Goal: Information Seeking & Learning: Check status

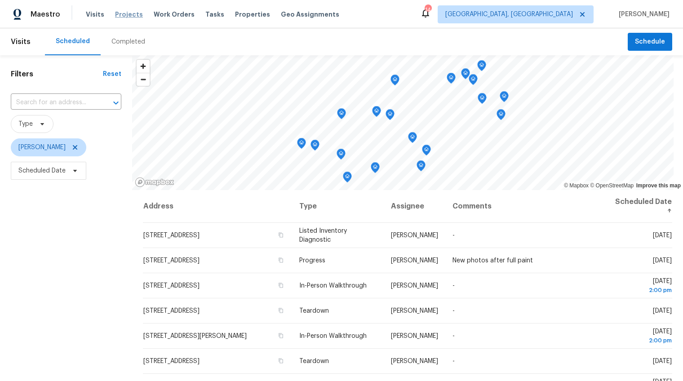
click at [122, 13] on span "Projects" at bounding box center [129, 14] width 28 height 9
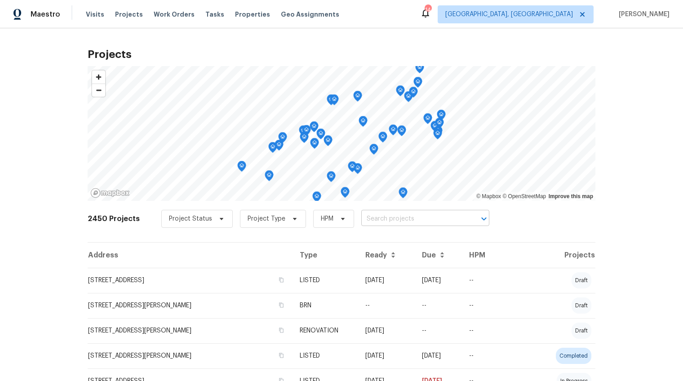
click at [396, 219] on input "text" at bounding box center [412, 219] width 103 height 14
type input "8 [PERSON_NAME]"
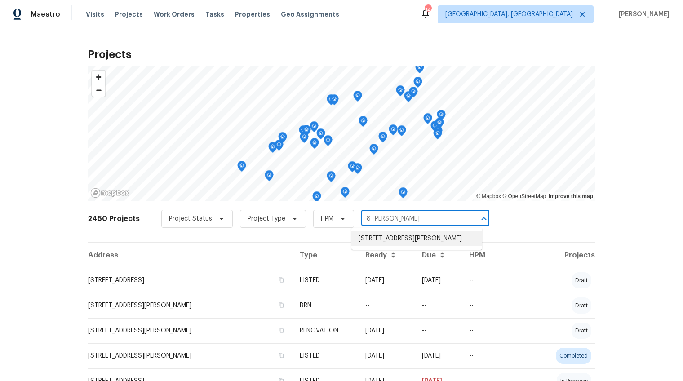
click at [396, 238] on li "[STREET_ADDRESS][PERSON_NAME]" at bounding box center [416, 238] width 131 height 15
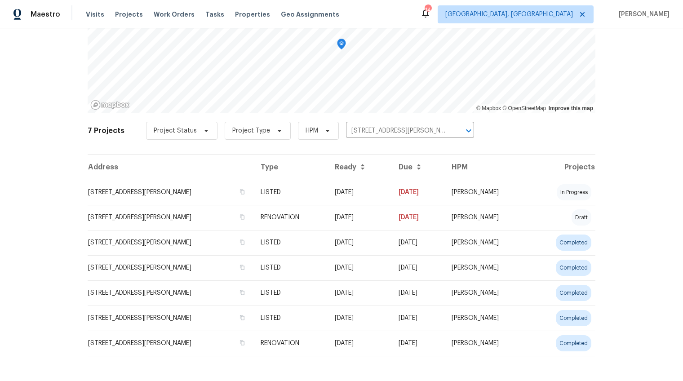
scroll to position [93, 0]
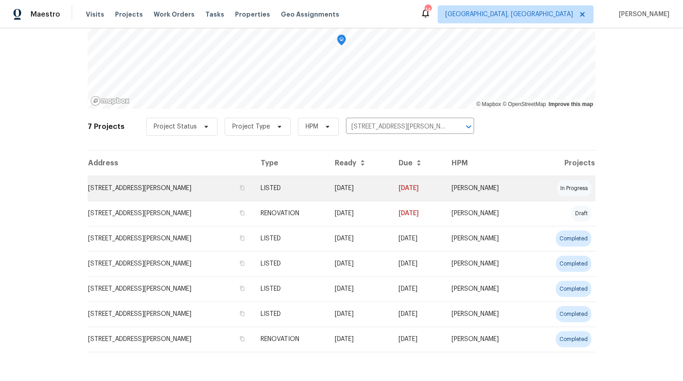
click at [186, 185] on td "[STREET_ADDRESS][PERSON_NAME]" at bounding box center [171, 188] width 166 height 25
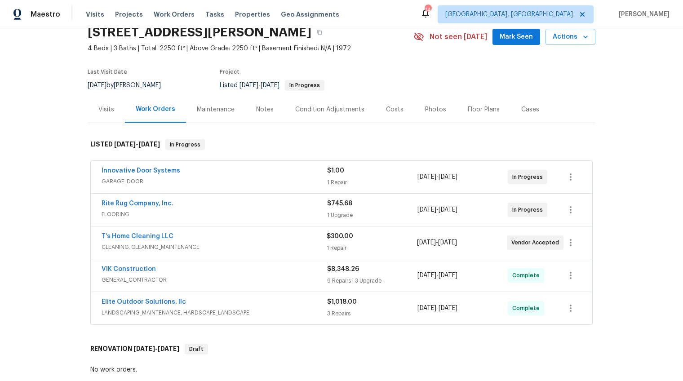
scroll to position [93, 0]
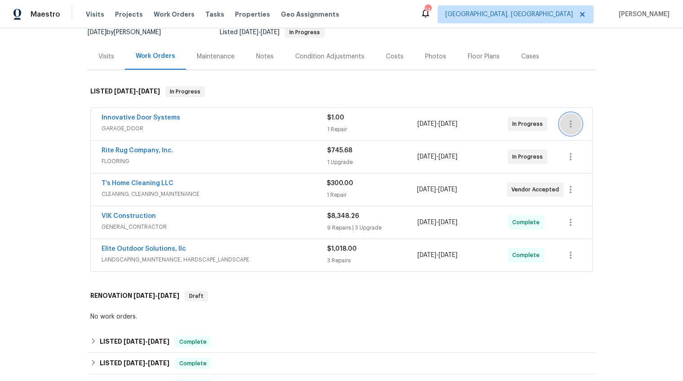
click at [569, 127] on icon "button" at bounding box center [570, 124] width 11 height 11
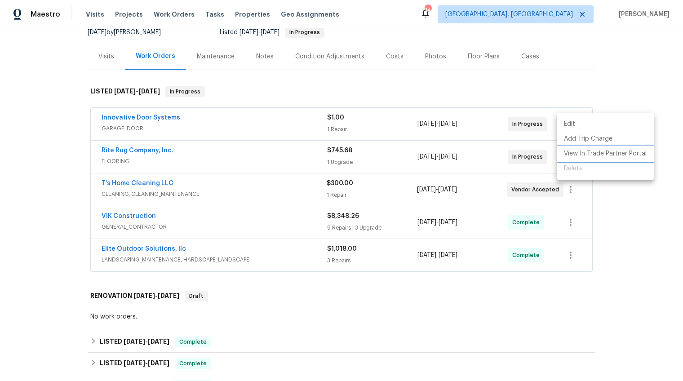
click at [578, 153] on li "View In Trade Partner Portal" at bounding box center [605, 154] width 97 height 15
click at [71, 65] on div at bounding box center [341, 190] width 683 height 381
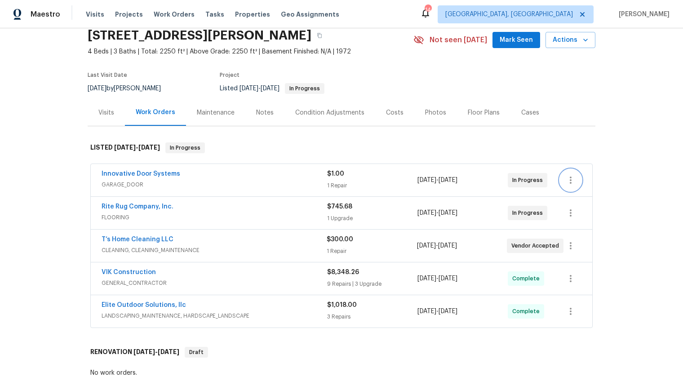
scroll to position [0, 0]
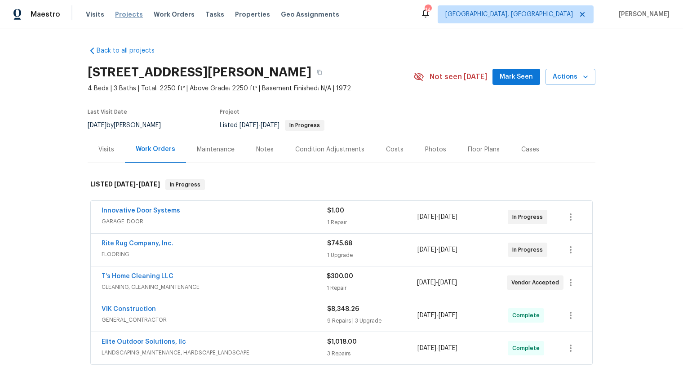
click at [126, 17] on span "Projects" at bounding box center [129, 14] width 28 height 9
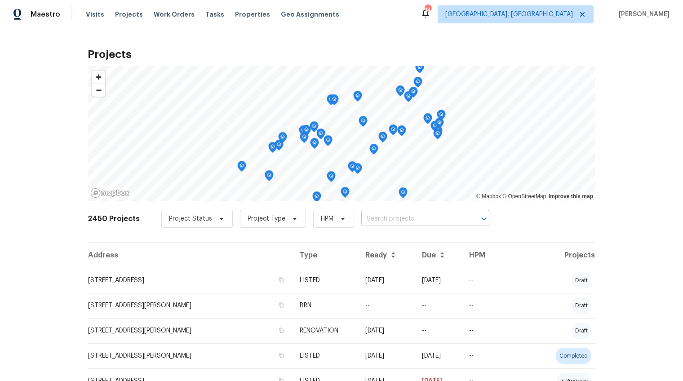
click at [404, 212] on body "Maestro Visits Projects Work Orders Tasks Properties Geo Assignments [STREET_AD…" at bounding box center [341, 190] width 683 height 381
type input "114 ba"
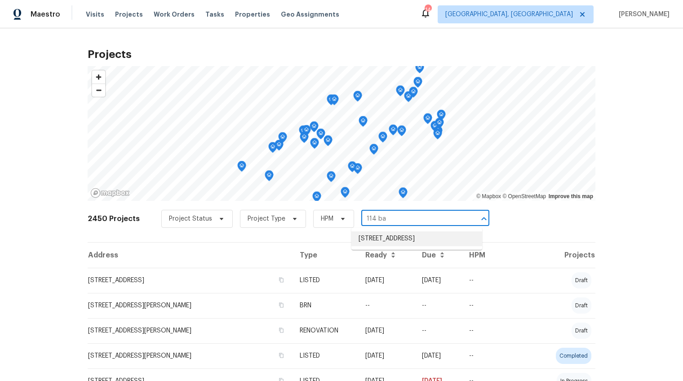
click at [418, 242] on li "[STREET_ADDRESS]" at bounding box center [416, 238] width 131 height 15
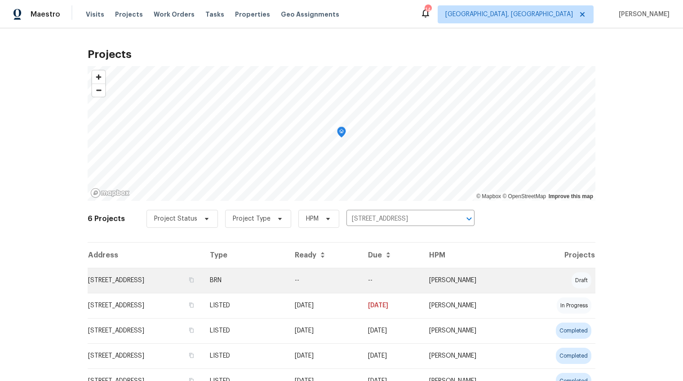
click at [182, 275] on td "[STREET_ADDRESS]" at bounding box center [145, 280] width 115 height 25
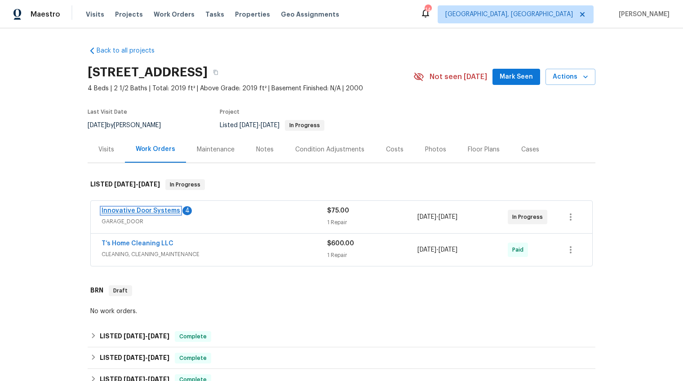
click at [167, 209] on link "Innovative Door Systems" at bounding box center [141, 211] width 79 height 6
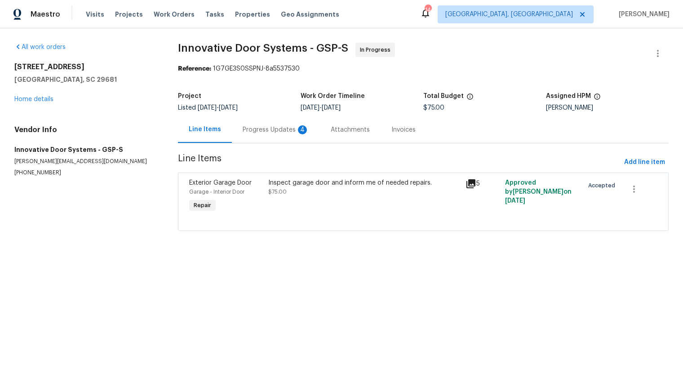
click at [293, 136] on div "Progress Updates 4" at bounding box center [276, 129] width 88 height 27
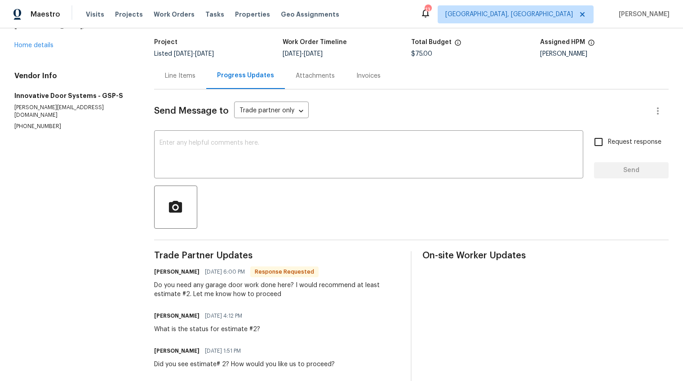
scroll to position [60, 0]
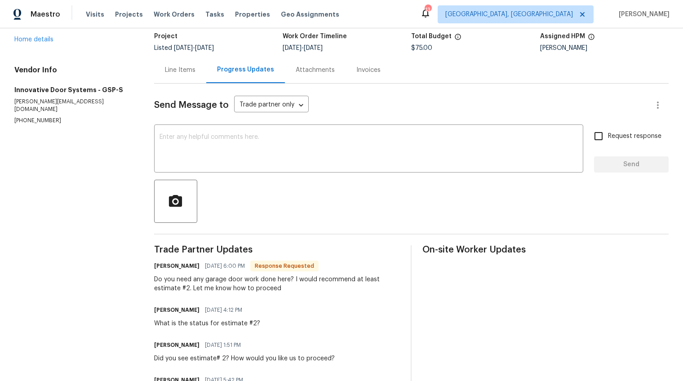
click at [174, 69] on div "Line Items" at bounding box center [180, 70] width 31 height 9
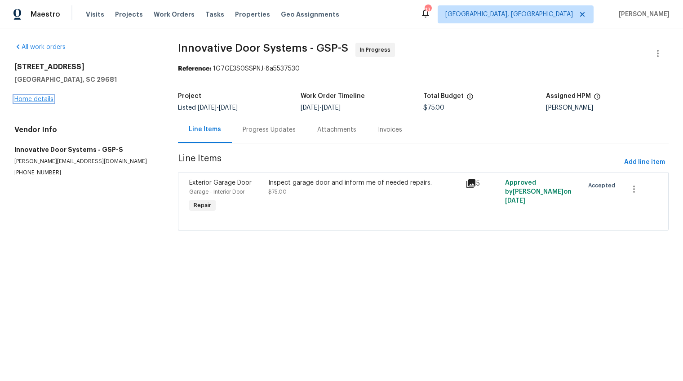
click at [37, 98] on link "Home details" at bounding box center [33, 99] width 39 height 6
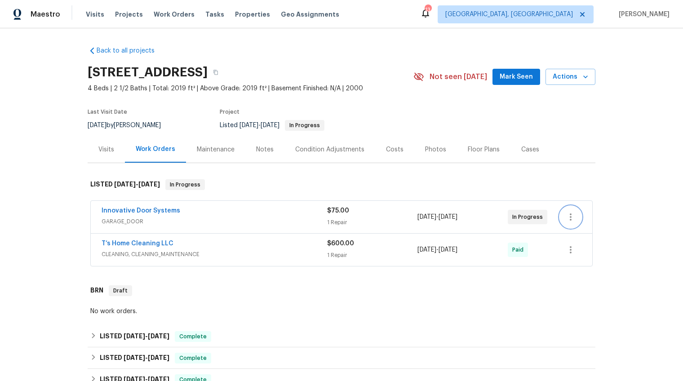
click at [566, 213] on icon "button" at bounding box center [570, 217] width 11 height 11
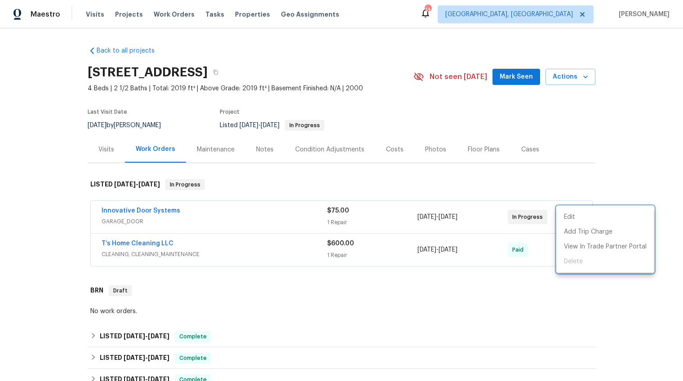
click at [167, 231] on div at bounding box center [341, 190] width 683 height 381
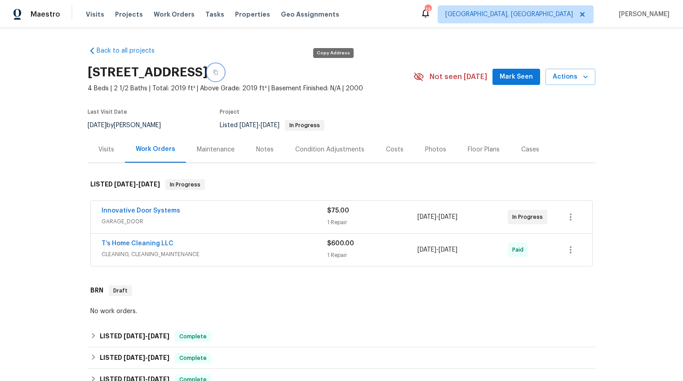
click at [224, 68] on button "button" at bounding box center [216, 72] width 16 height 16
click at [148, 206] on span "Innovative Door Systems" at bounding box center [141, 210] width 79 height 9
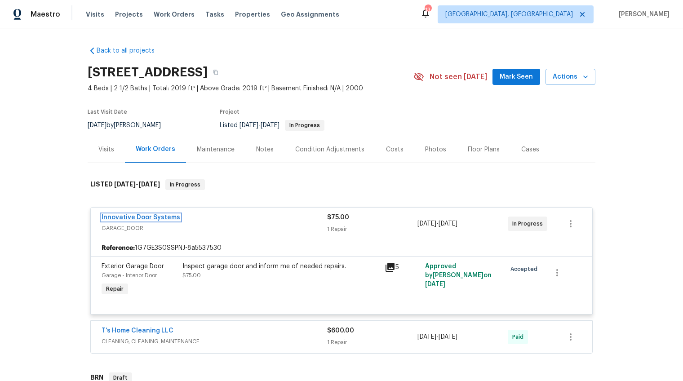
click at [147, 216] on link "Innovative Door Systems" at bounding box center [141, 217] width 79 height 6
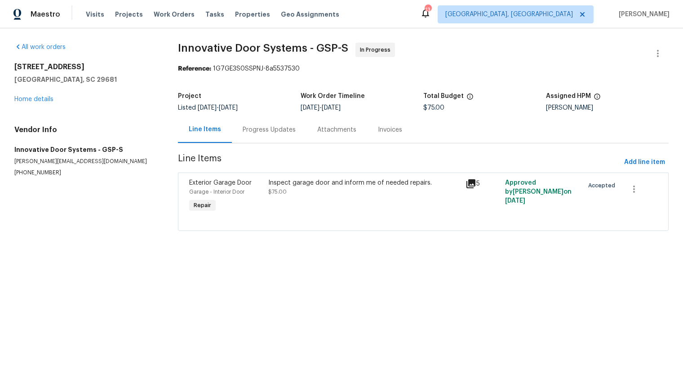
click at [260, 203] on div "Exterior Garage Door Garage - Interior Door Repair" at bounding box center [226, 196] width 79 height 41
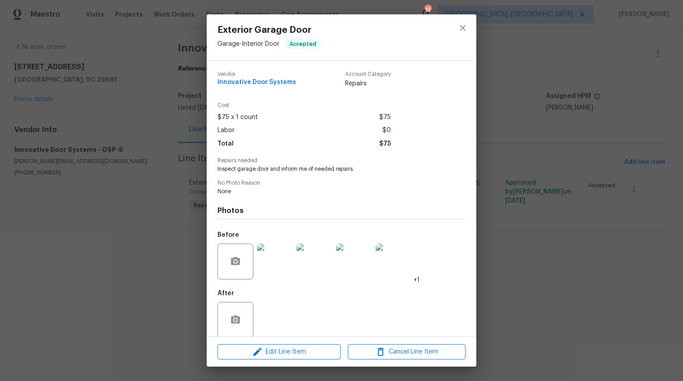
click at [273, 265] on img at bounding box center [275, 262] width 36 height 36
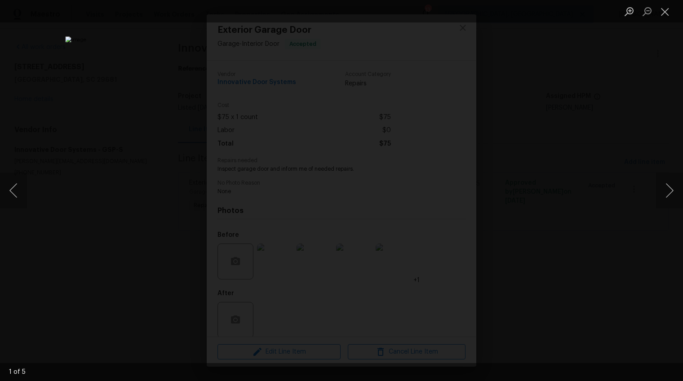
click at [549, 117] on div "Lightbox" at bounding box center [341, 190] width 683 height 381
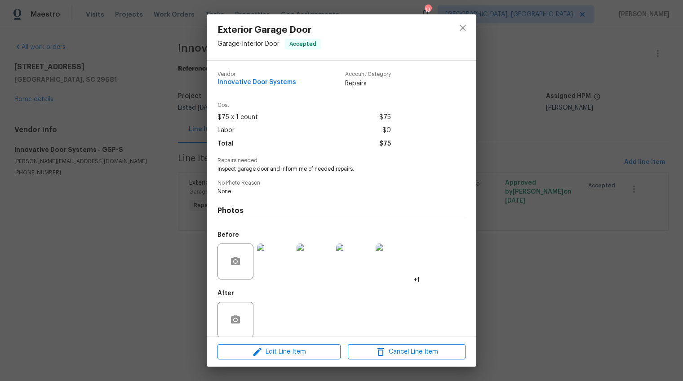
click at [653, 61] on div "Exterior Garage Door Garage - Interior Door Accepted Vendor Innovative Door Sys…" at bounding box center [341, 190] width 683 height 381
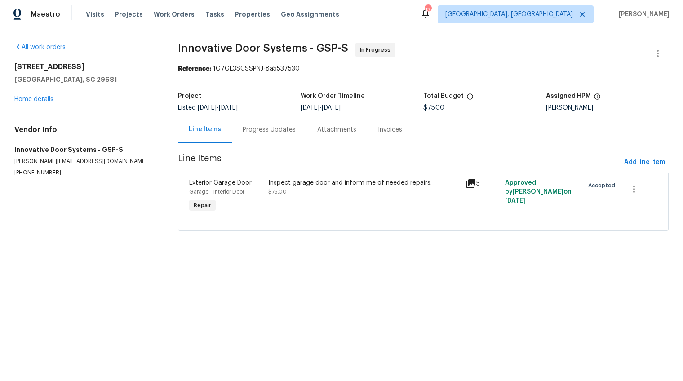
click at [250, 131] on div "Progress Updates" at bounding box center [269, 129] width 53 height 9
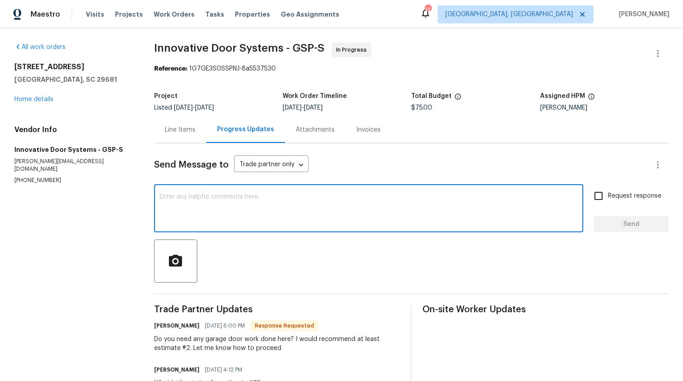
click at [270, 222] on textarea at bounding box center [369, 209] width 418 height 31
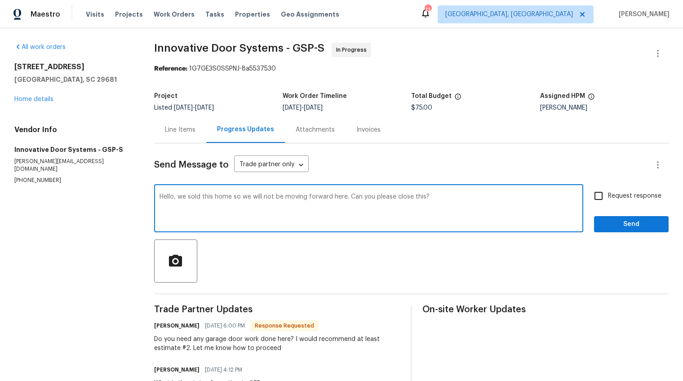
type textarea "Hello, we sold this home so we will not be moving forward here. Can you please …"
click at [628, 196] on span "Request response" at bounding box center [634, 195] width 53 height 9
click at [608, 196] on input "Request response" at bounding box center [598, 196] width 19 height 19
checkbox input "true"
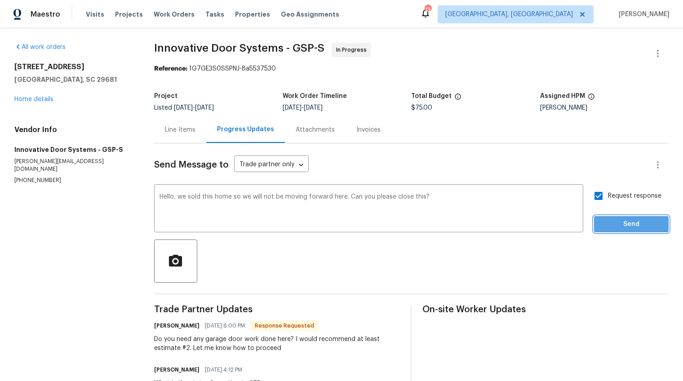
click at [626, 224] on span "Send" at bounding box center [631, 224] width 60 height 11
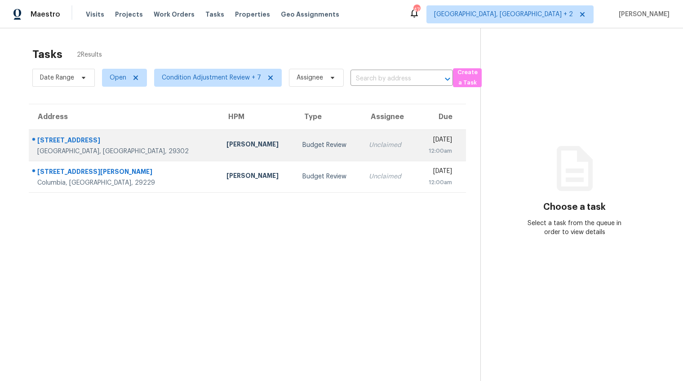
click at [83, 131] on td "[STREET_ADDRESS]" at bounding box center [124, 144] width 191 height 31
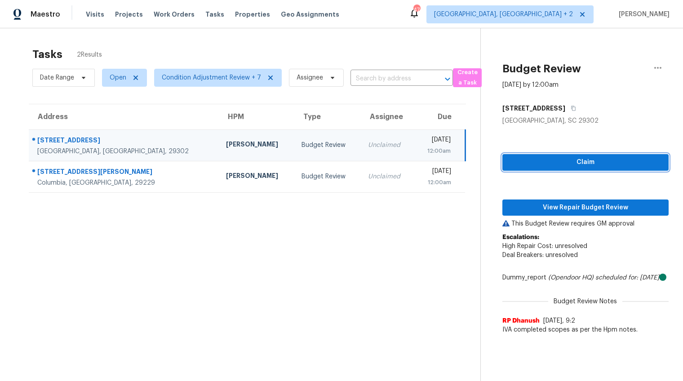
click at [576, 160] on span "Claim" at bounding box center [586, 162] width 152 height 11
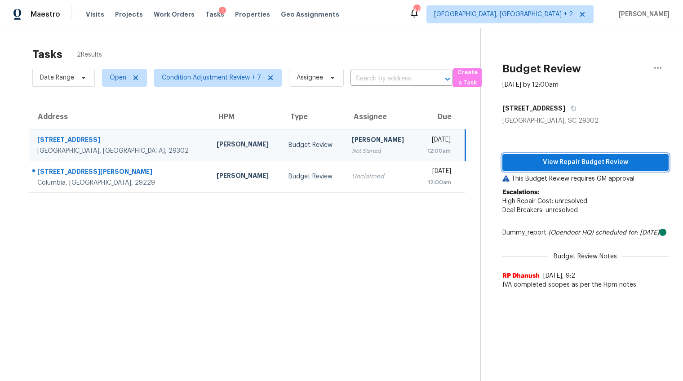
click at [576, 160] on span "View Repair Budget Review" at bounding box center [586, 162] width 152 height 11
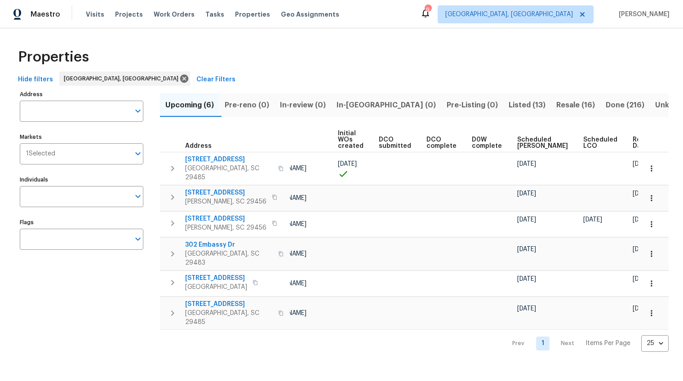
scroll to position [0, 67]
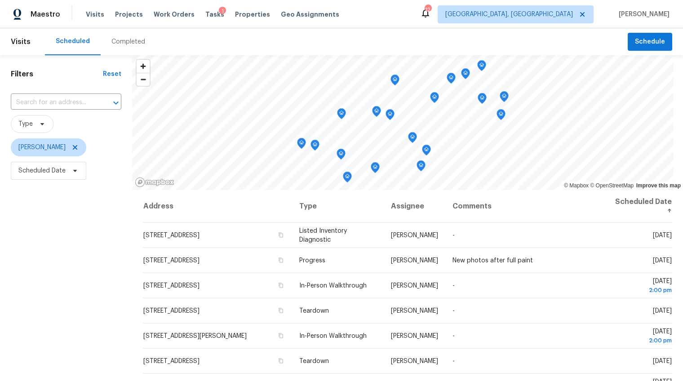
click at [123, 38] on div "Completed" at bounding box center [128, 41] width 34 height 9
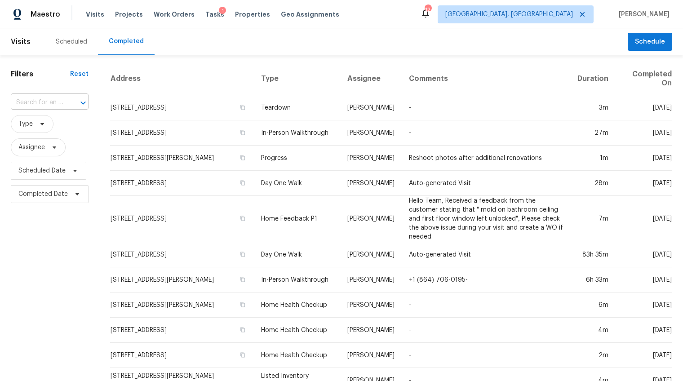
click at [54, 103] on input "text" at bounding box center [37, 103] width 53 height 14
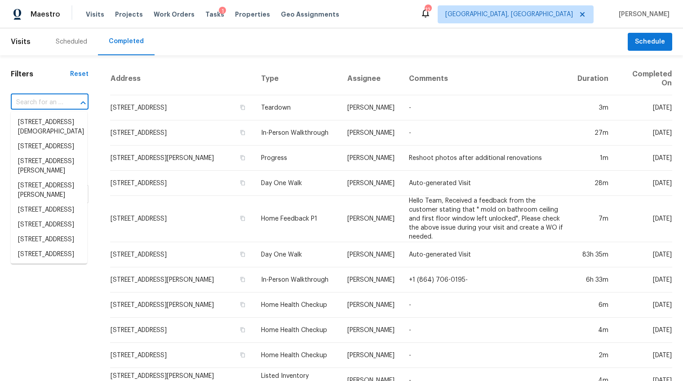
paste input "3055 Country Club Rd, Spartanburg, SC 29302"
type input "3055 Country Club Rd, Spartanburg, SC 29302"
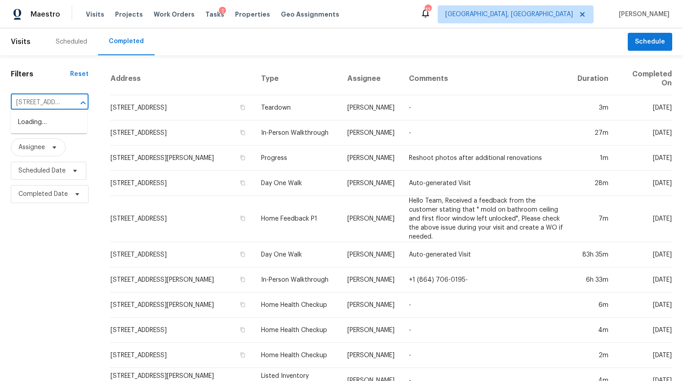
scroll to position [0, 93]
click at [52, 119] on li "3055 Country Club Rd, Spartanburg, SC 29302" at bounding box center [49, 122] width 76 height 15
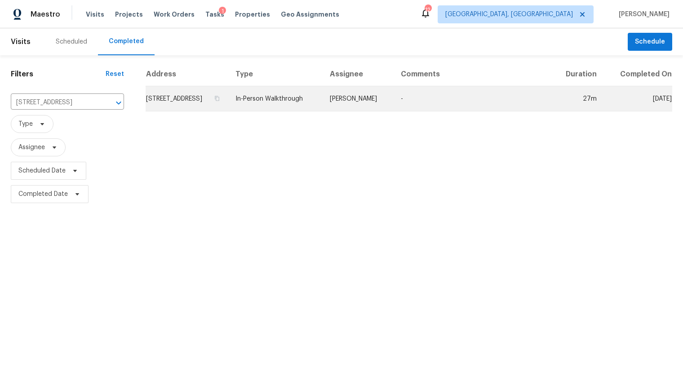
click at [179, 103] on td "3055 Country Club Rd, Spartanburg, SC 29302" at bounding box center [187, 98] width 83 height 25
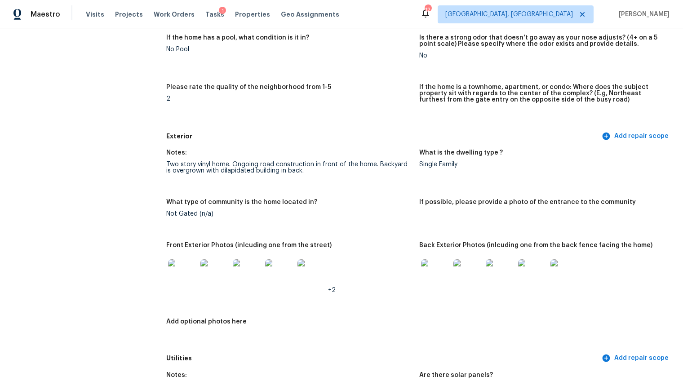
scroll to position [293, 0]
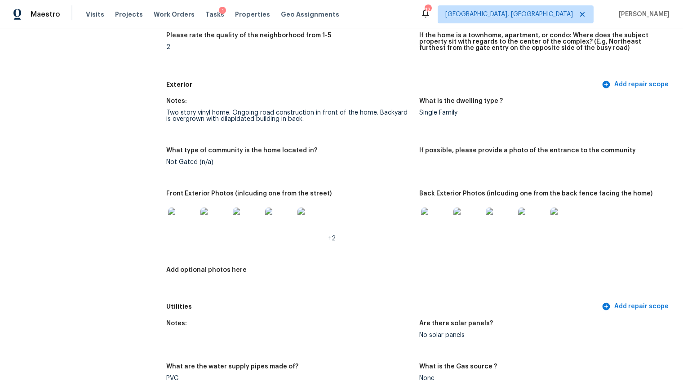
click at [175, 226] on img at bounding box center [182, 222] width 29 height 29
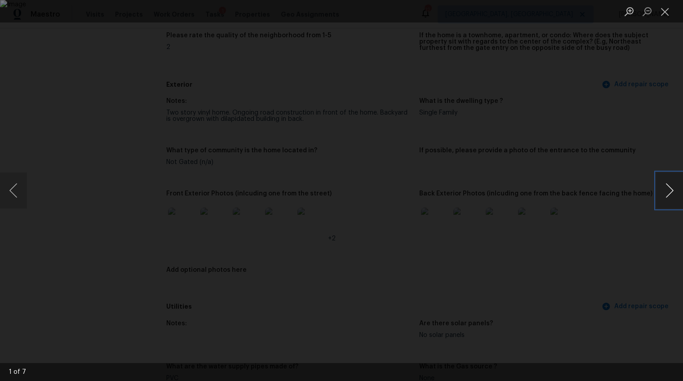
click at [667, 190] on button "Next image" at bounding box center [669, 191] width 27 height 36
click at [668, 190] on button "Next image" at bounding box center [669, 191] width 27 height 36
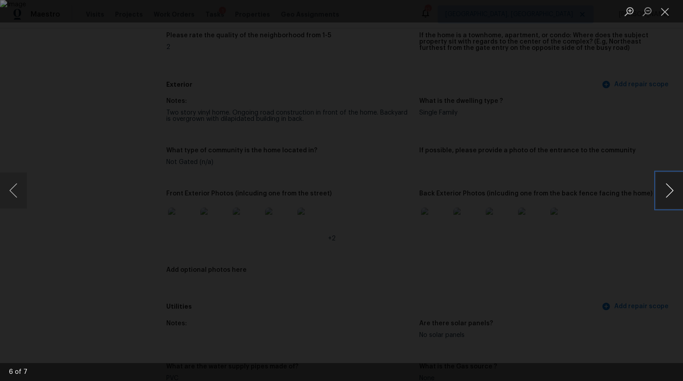
click at [668, 190] on button "Next image" at bounding box center [669, 191] width 27 height 36
click at [620, 259] on div "Lightbox" at bounding box center [341, 190] width 683 height 381
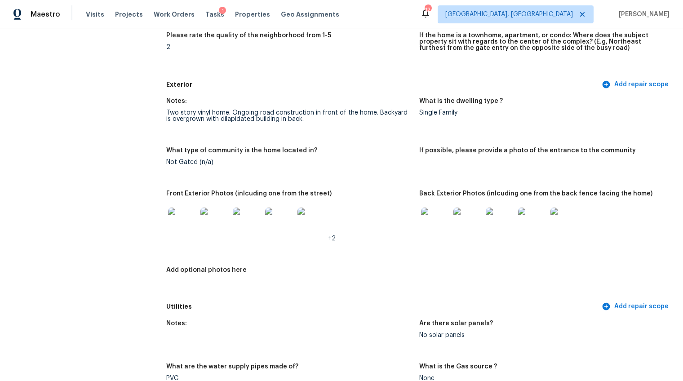
click at [425, 212] on img at bounding box center [435, 222] width 29 height 29
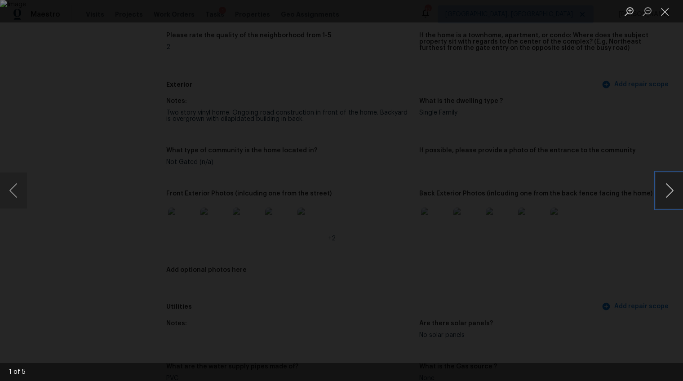
click at [674, 191] on button "Next image" at bounding box center [669, 191] width 27 height 36
click at [669, 197] on button "Next image" at bounding box center [669, 191] width 27 height 36
click at [671, 181] on button "Next image" at bounding box center [669, 191] width 27 height 36
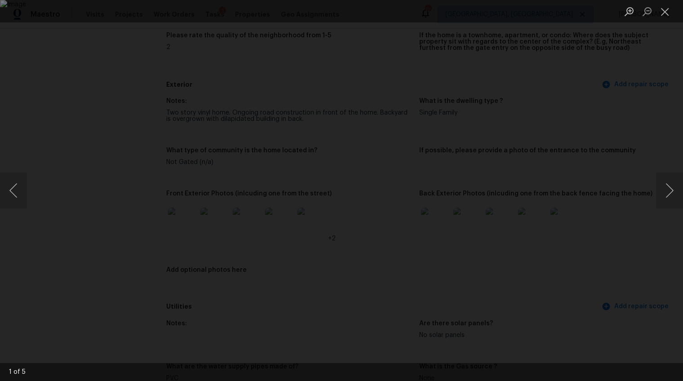
click at [617, 248] on div "Lightbox" at bounding box center [341, 190] width 683 height 381
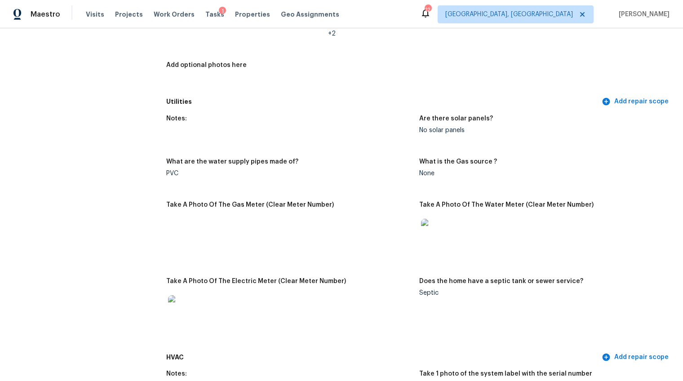
scroll to position [489, 0]
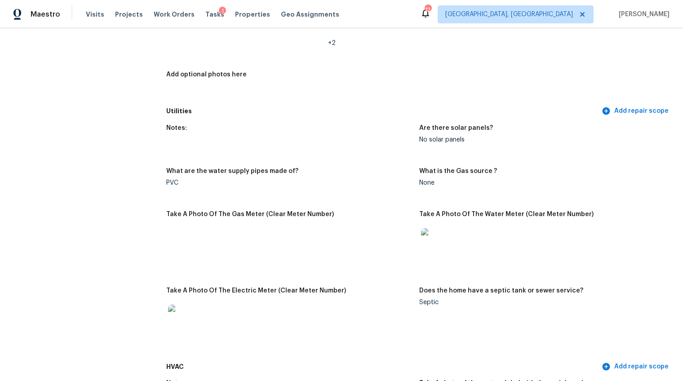
click at [409, 240] on figure "Take A Photo Of The Gas Meter (Clear Meter Number)" at bounding box center [292, 244] width 253 height 66
click at [427, 241] on img at bounding box center [435, 242] width 29 height 29
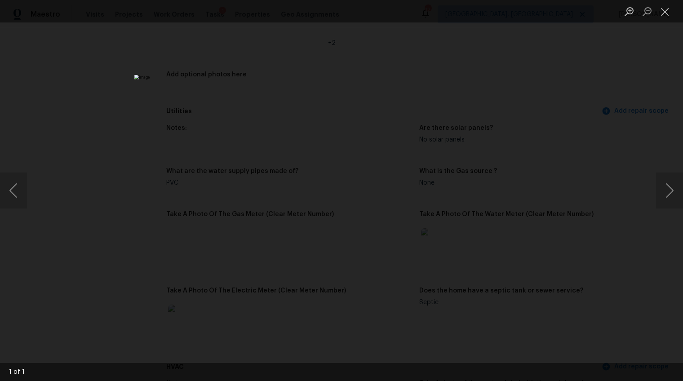
click at [91, 84] on div "Lightbox" at bounding box center [341, 190] width 683 height 381
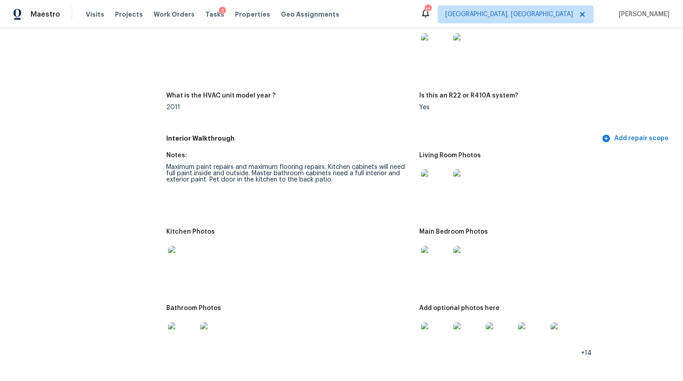
scroll to position [831, 0]
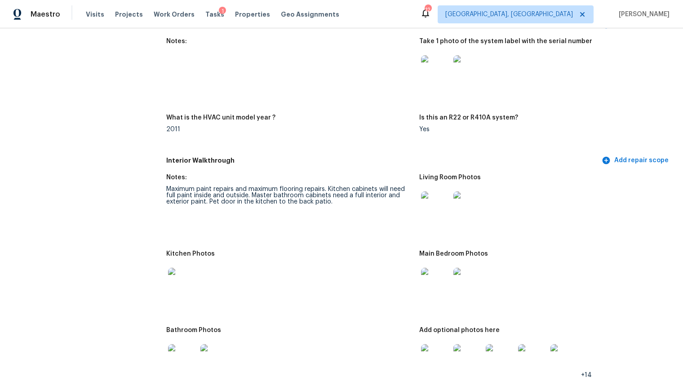
click at [431, 67] on img at bounding box center [435, 69] width 29 height 29
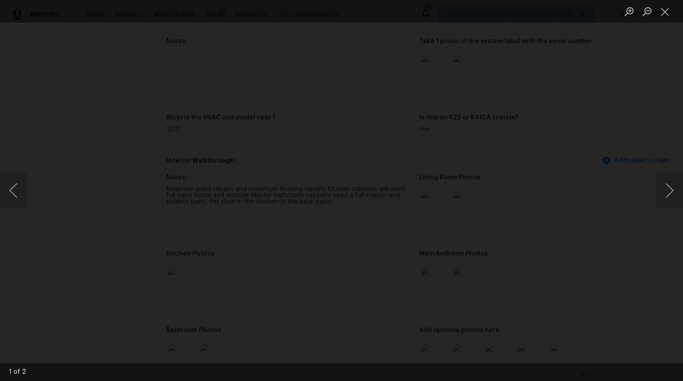
click at [656, 249] on img "Lightbox" at bounding box center [362, 315] width 1471 height 821
click at [670, 8] on button "Close lightbox" at bounding box center [665, 12] width 18 height 16
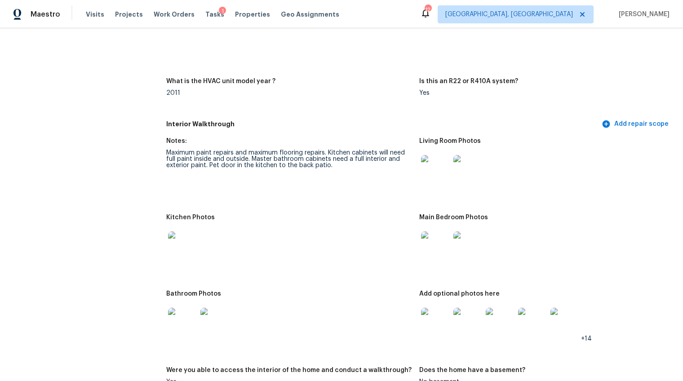
scroll to position [866, 0]
click at [433, 168] on img at bounding box center [435, 170] width 29 height 29
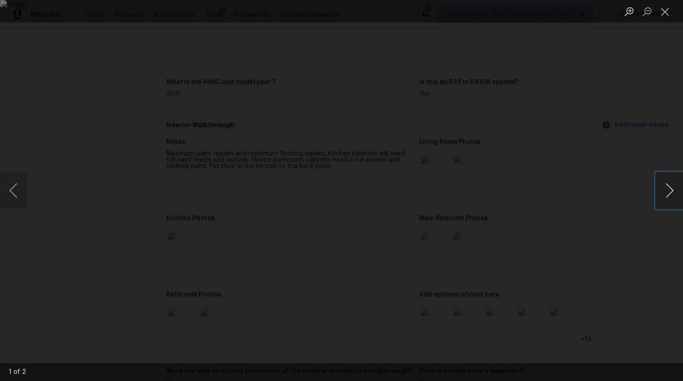
click at [670, 195] on button "Next image" at bounding box center [669, 191] width 27 height 36
click at [608, 264] on div "Lightbox" at bounding box center [341, 190] width 683 height 381
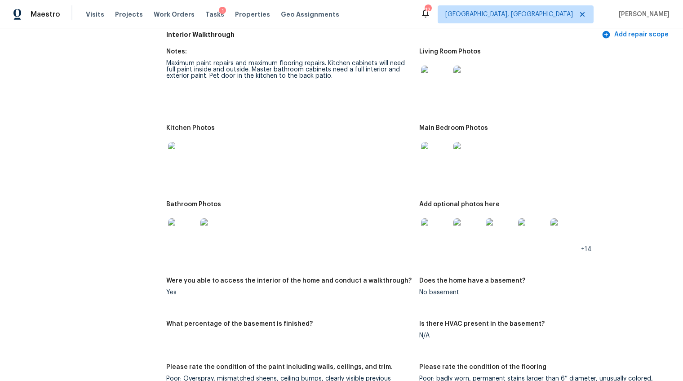
scroll to position [996, 0]
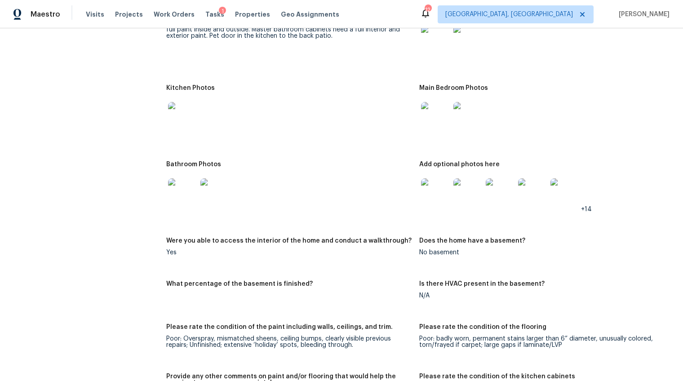
click at [178, 192] on img at bounding box center [182, 192] width 29 height 29
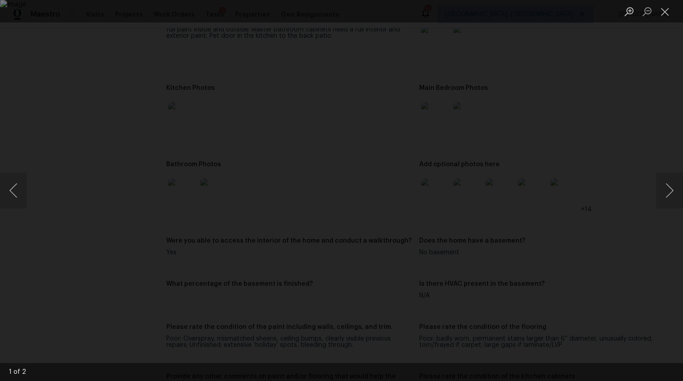
click at [63, 113] on div "Lightbox" at bounding box center [341, 190] width 683 height 381
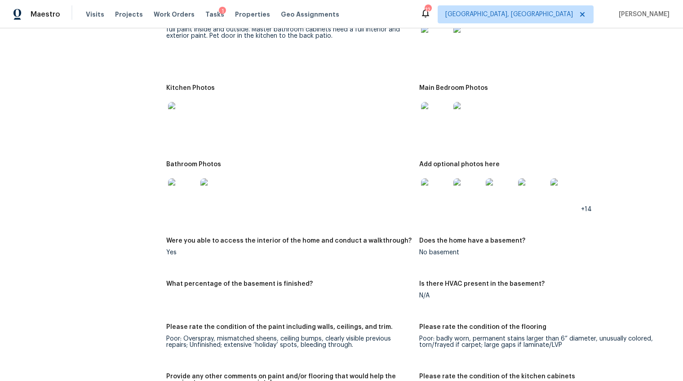
click at [184, 117] on img at bounding box center [182, 116] width 29 height 29
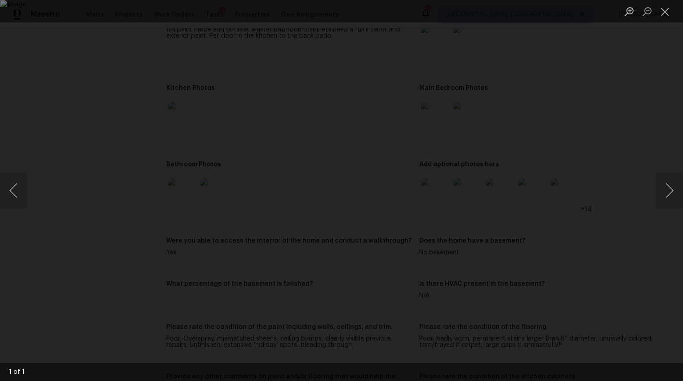
click at [609, 105] on div "Lightbox" at bounding box center [341, 190] width 683 height 381
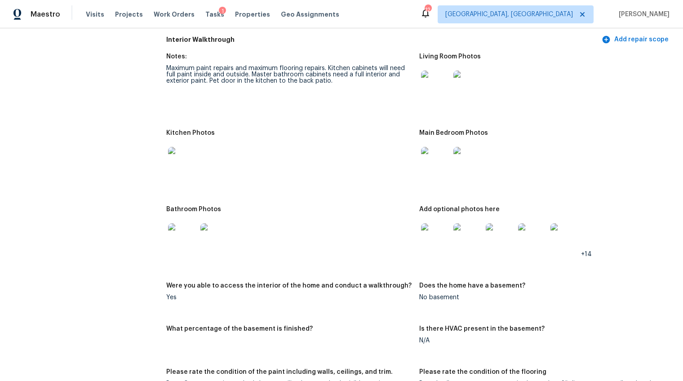
scroll to position [982, 0]
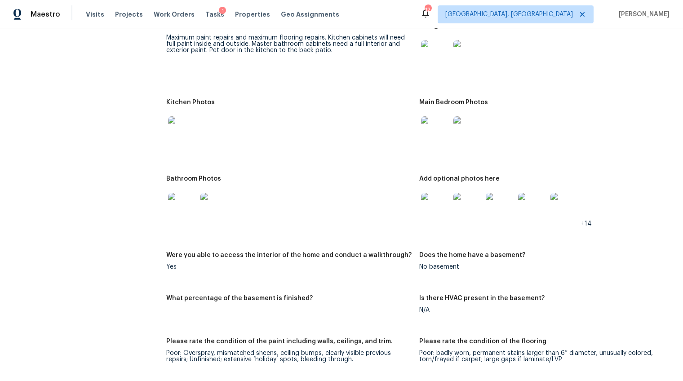
click at [189, 207] on img at bounding box center [182, 207] width 29 height 29
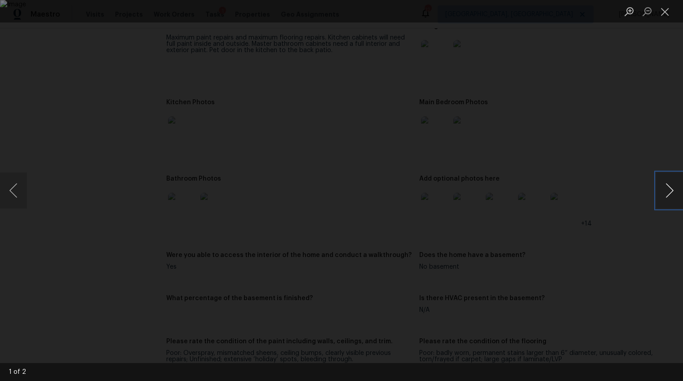
click at [666, 193] on button "Next image" at bounding box center [669, 191] width 27 height 36
click at [67, 110] on div "Lightbox" at bounding box center [341, 190] width 683 height 381
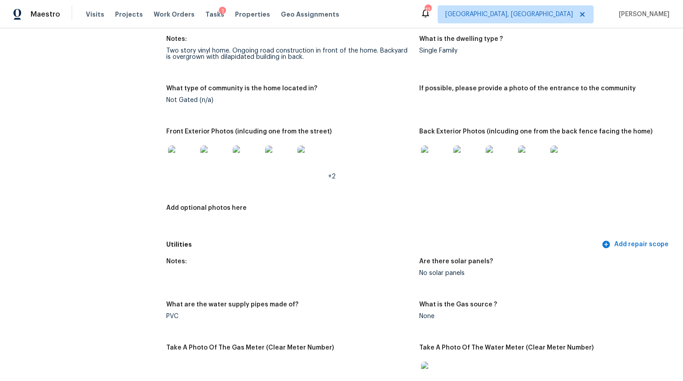
scroll to position [0, 0]
